Goal: Task Accomplishment & Management: Use online tool/utility

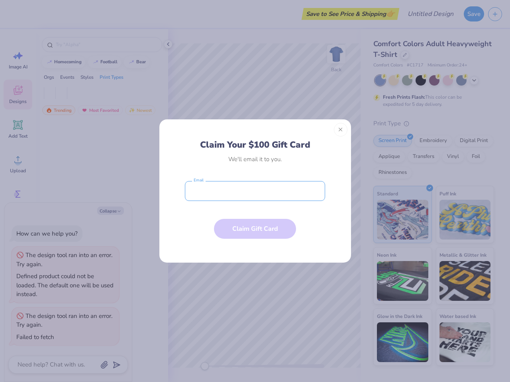
click at [255, 191] on input "email" at bounding box center [255, 191] width 140 height 20
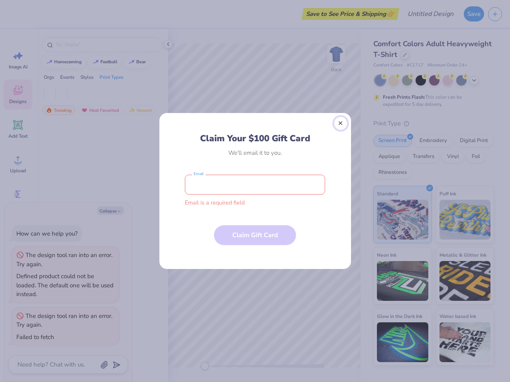
click at [341, 130] on button "Close" at bounding box center [341, 124] width 14 height 14
